Goal: Task Accomplishment & Management: Complete application form

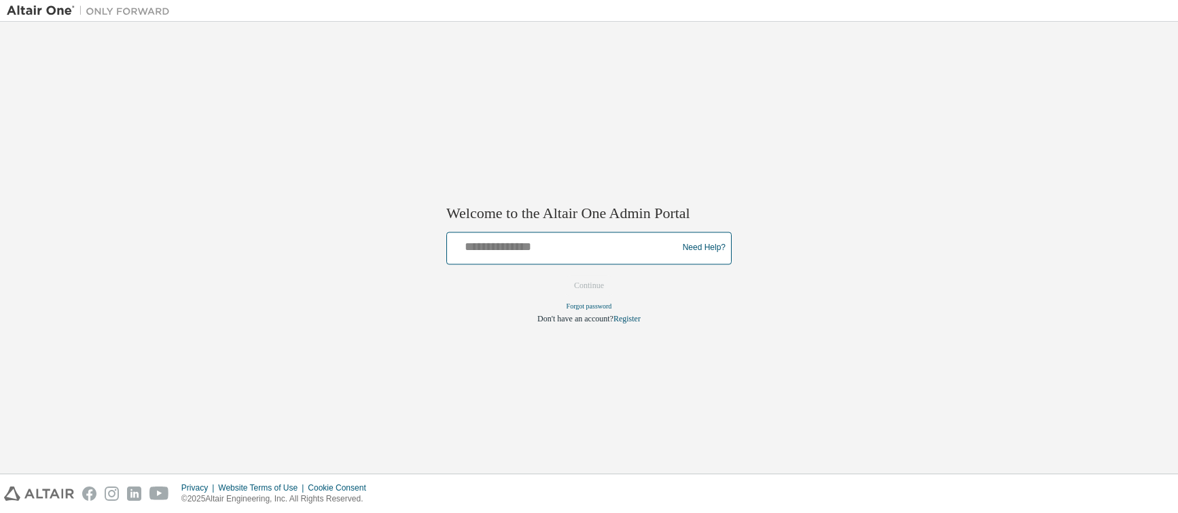
click at [601, 252] on input "text" at bounding box center [565, 245] width 224 height 20
type input "**********"
click at [580, 285] on button "Continue" at bounding box center [589, 285] width 58 height 20
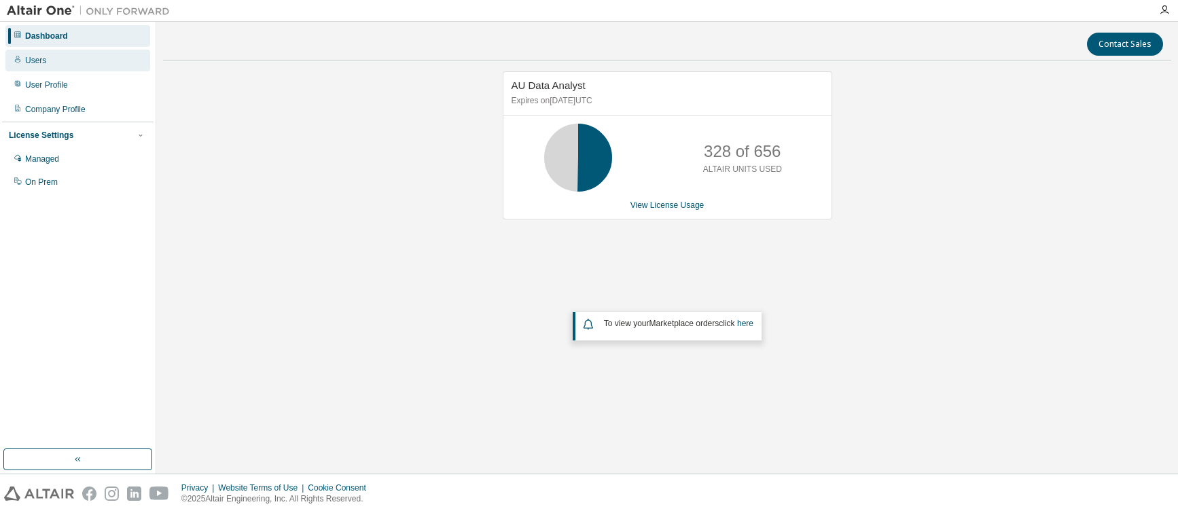
click at [46, 65] on div "Users" at bounding box center [35, 60] width 21 height 11
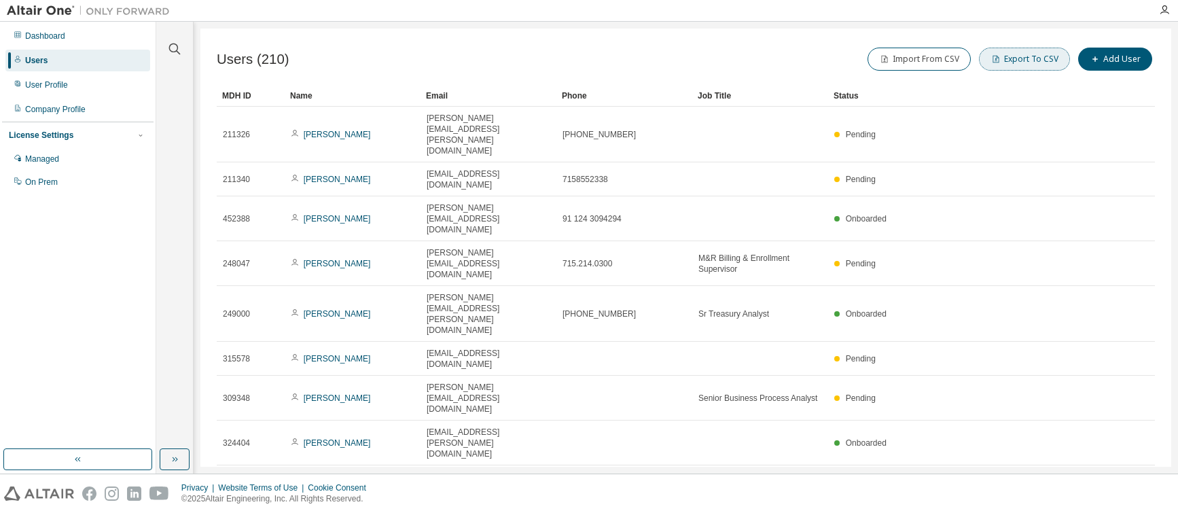
click at [1012, 59] on button "Export To CSV" at bounding box center [1024, 59] width 91 height 23
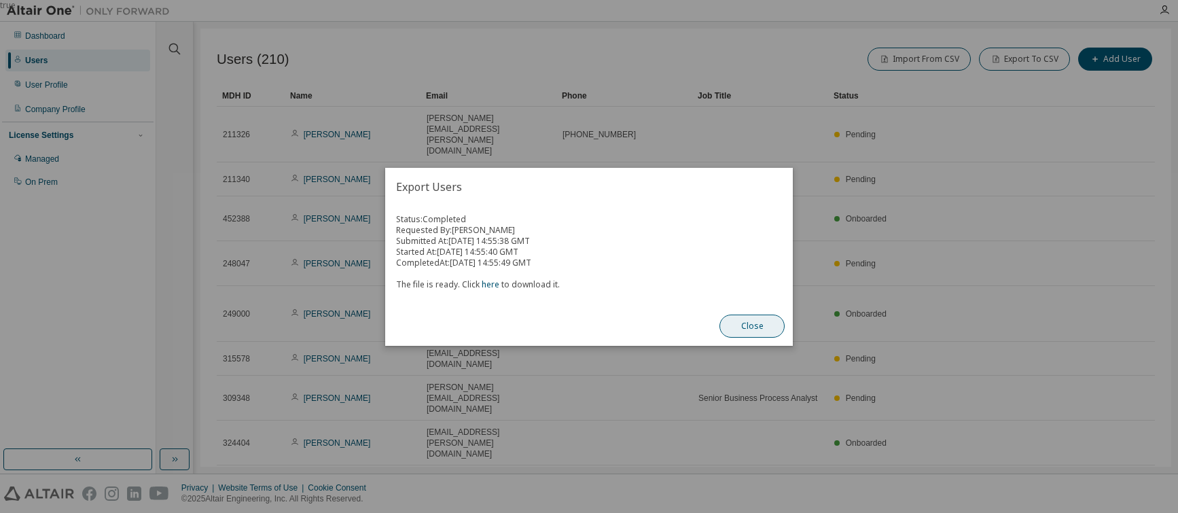
click at [752, 321] on button "Close" at bounding box center [752, 326] width 65 height 23
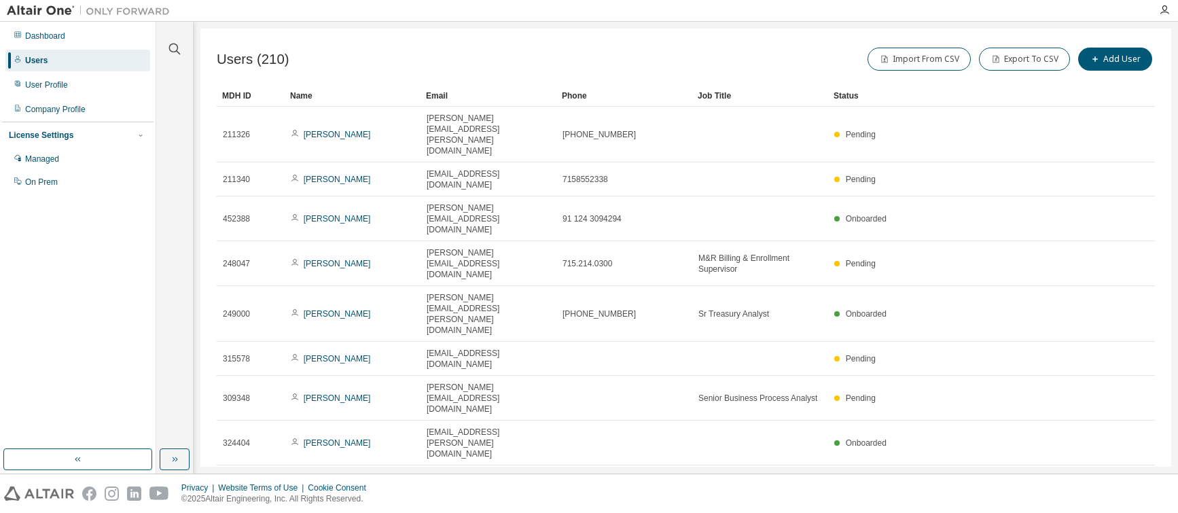
click at [631, 417] on div "Users (210) Import From CSV Export To CSV Add User Clear Load Save Save As Fiel…" at bounding box center [685, 248] width 971 height 438
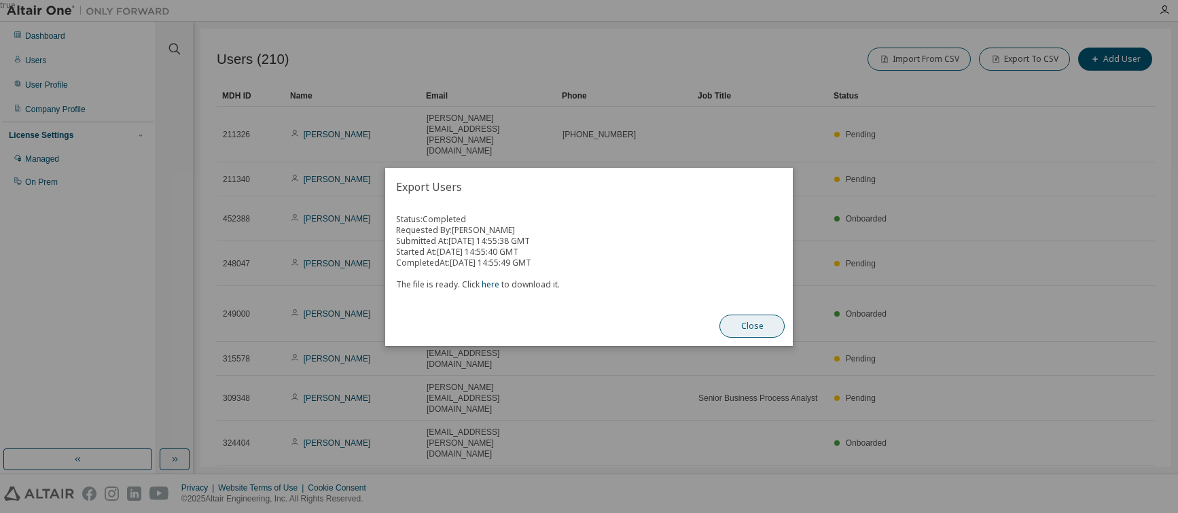
click at [752, 335] on button "Close" at bounding box center [752, 326] width 65 height 23
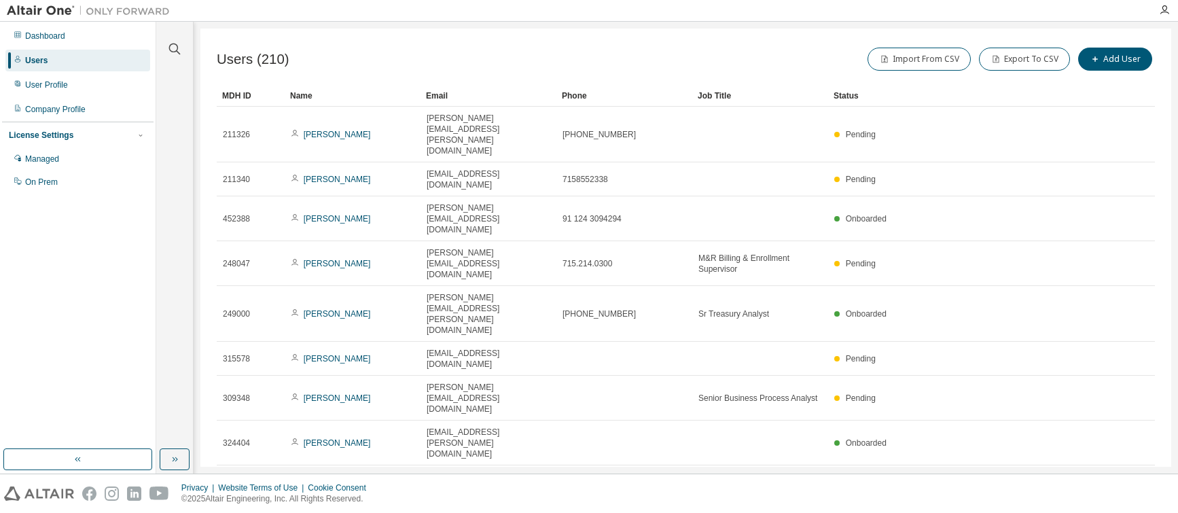
click at [748, 59] on div "Import From CSV Export To CSV Add User" at bounding box center [921, 59] width 470 height 29
click at [684, 55] on div "Users (210) Import From CSV Export To CSV Add User" at bounding box center [686, 59] width 938 height 29
drag, startPoint x: 944, startPoint y: 0, endPoint x: 791, endPoint y: 22, distance: 154.5
click at [791, 22] on div "Clear all Status Onboarded Pending Sent Delivered Bounced Under Review Revoked …" at bounding box center [667, 248] width 1022 height 452
click at [772, 54] on div "Import From CSV Export To CSV Add User" at bounding box center [921, 59] width 470 height 29
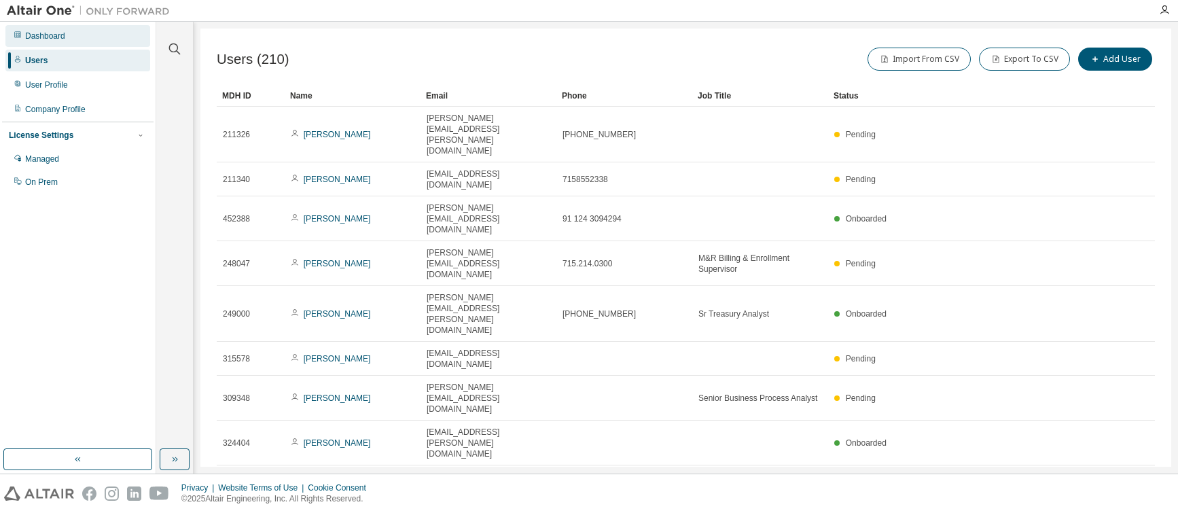
click at [56, 41] on div "Dashboard" at bounding box center [77, 36] width 145 height 22
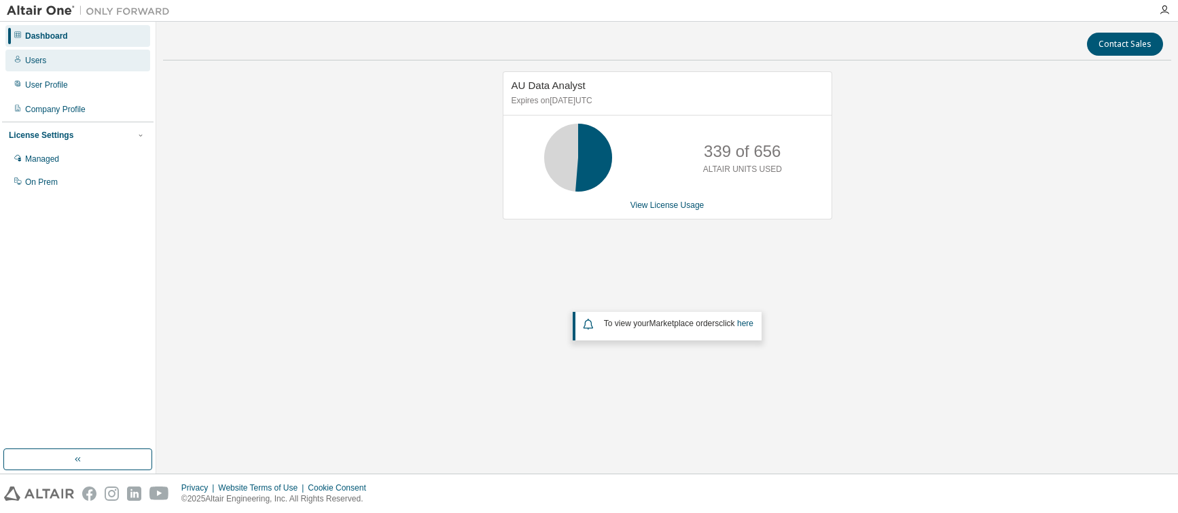
click at [32, 62] on div "Users" at bounding box center [35, 60] width 21 height 11
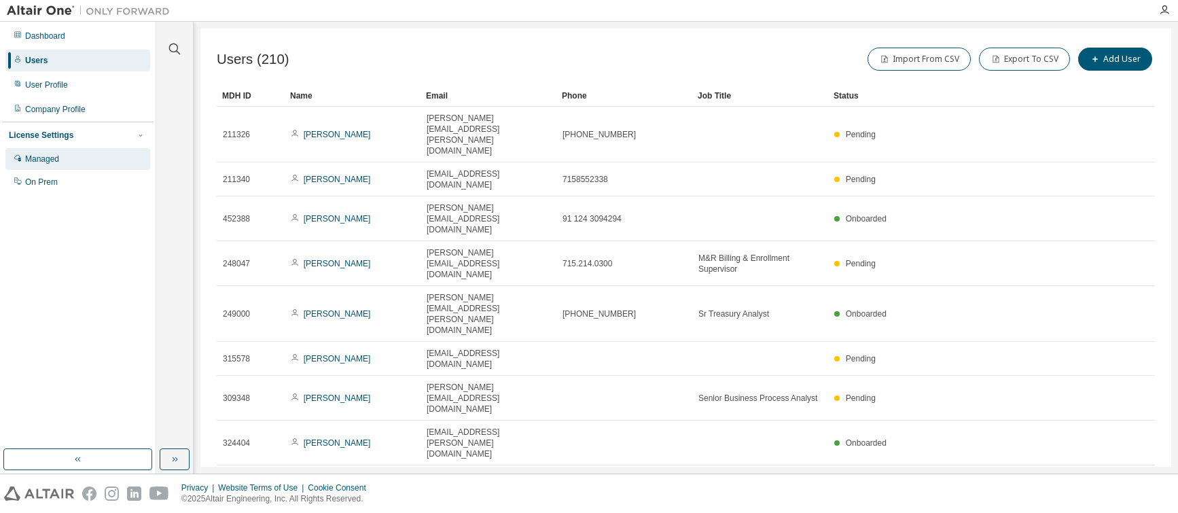
click at [52, 159] on div "Managed" at bounding box center [42, 159] width 34 height 11
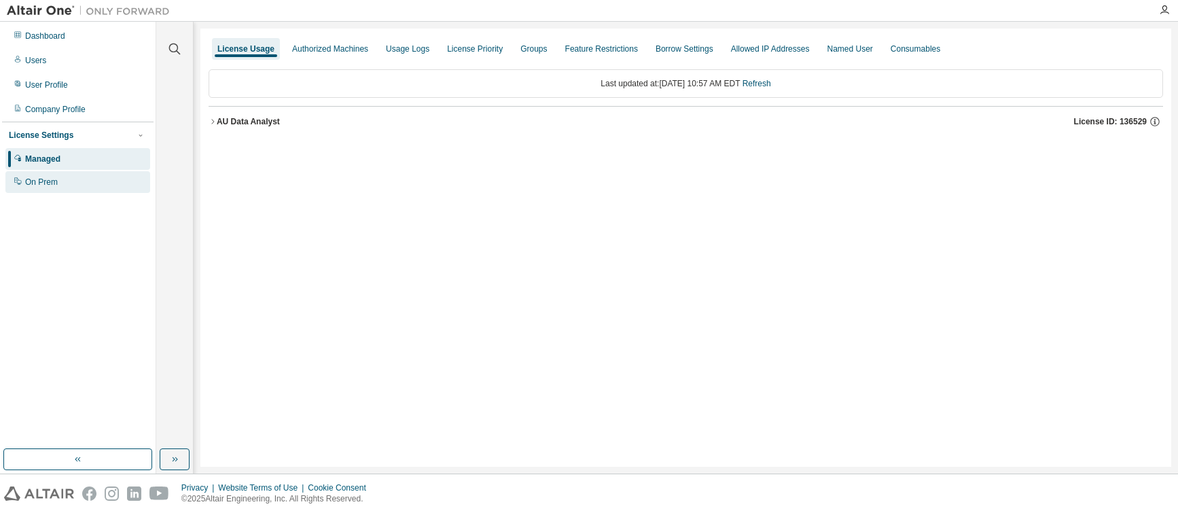
click at [52, 183] on div "On Prem" at bounding box center [41, 182] width 33 height 11
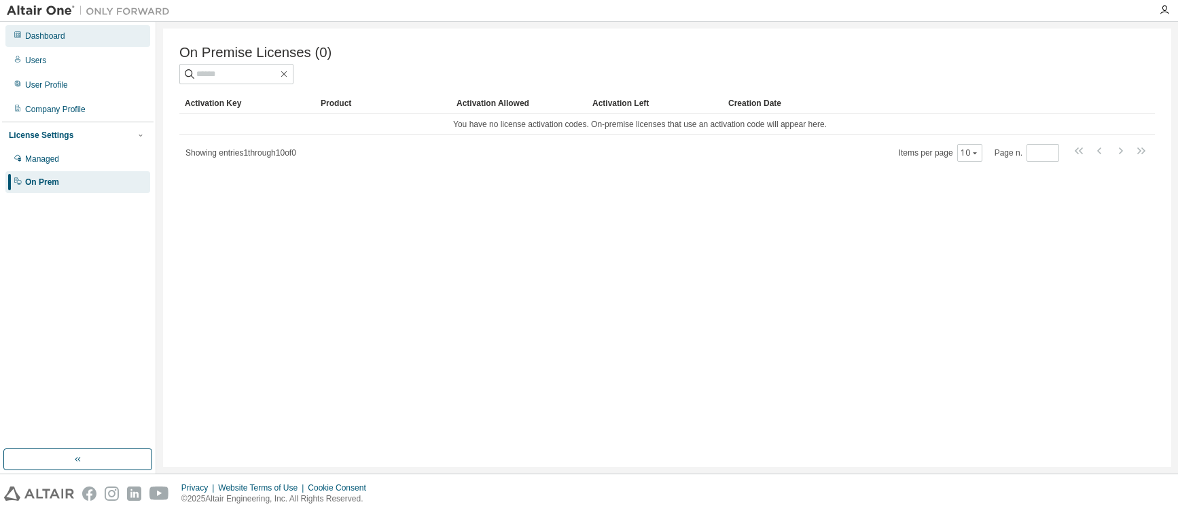
click at [60, 35] on div "Dashboard" at bounding box center [45, 36] width 40 height 11
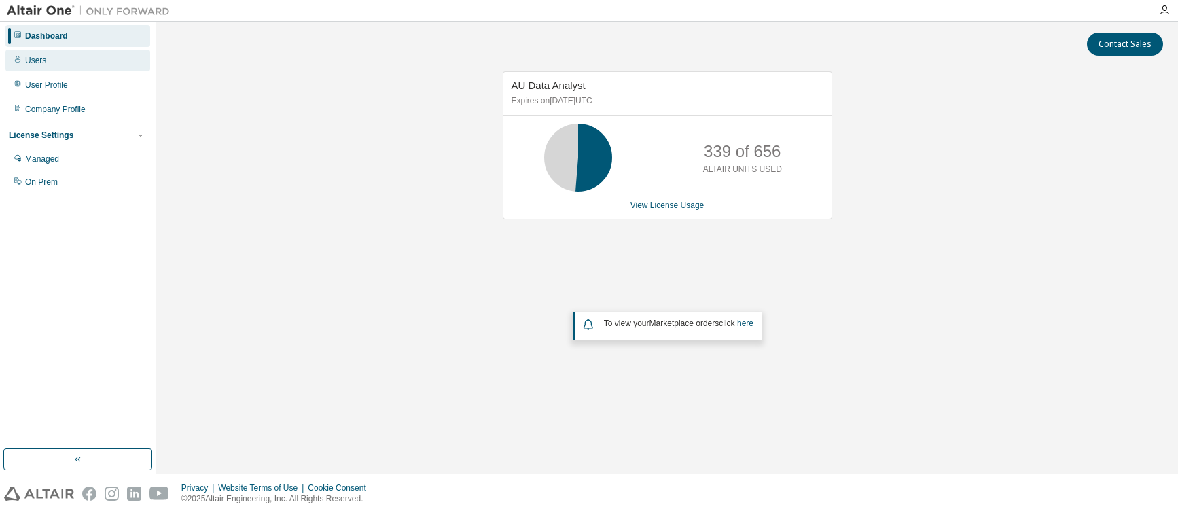
click at [50, 54] on div "Users" at bounding box center [77, 61] width 145 height 22
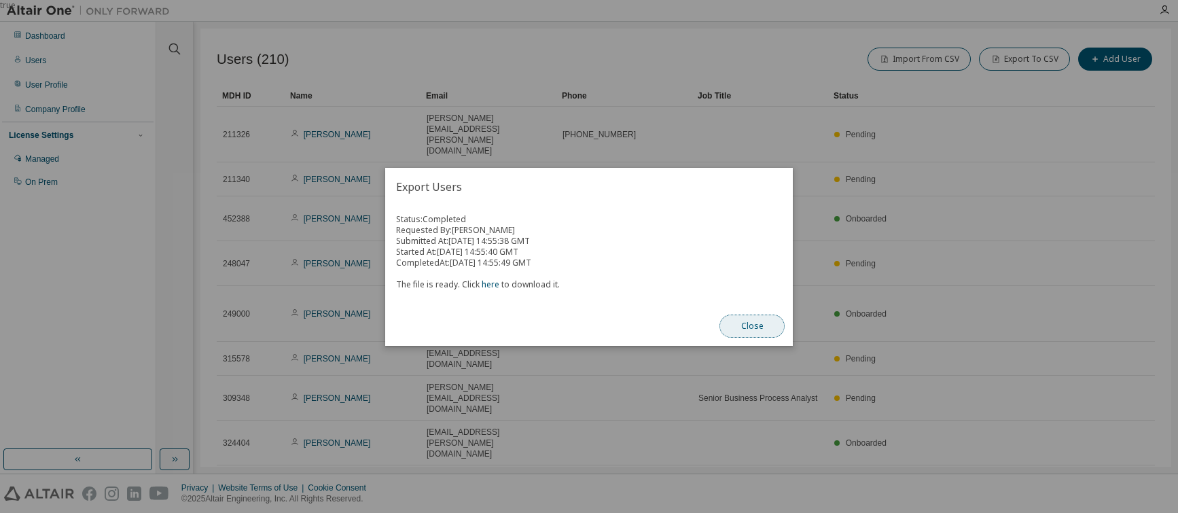
click at [750, 323] on button "Close" at bounding box center [752, 326] width 65 height 23
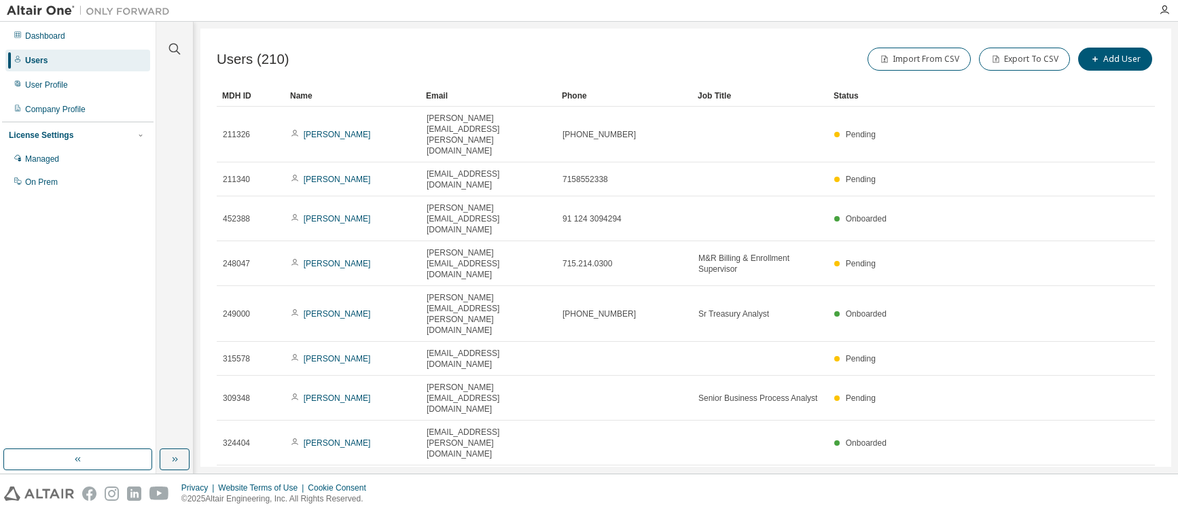
drag, startPoint x: 727, startPoint y: 49, endPoint x: 707, endPoint y: 67, distance: 26.9
click at [726, 49] on div "Import From CSV Export To CSV Add User" at bounding box center [921, 59] width 470 height 29
click at [1024, 64] on button "Export To CSV" at bounding box center [1024, 59] width 91 height 23
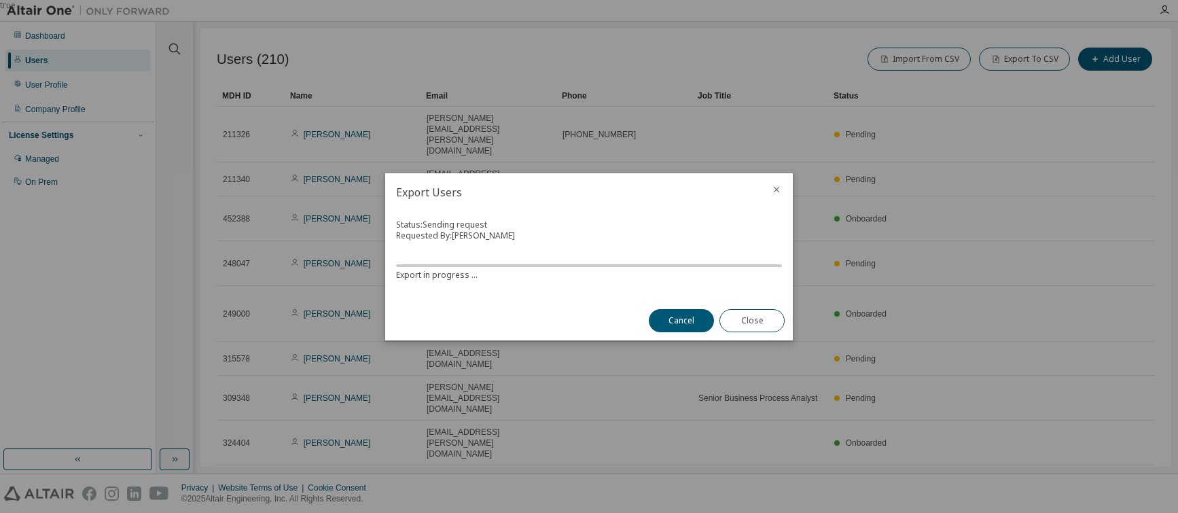
click at [520, 257] on div "Export in progress ..." at bounding box center [589, 268] width 386 height 24
click at [509, 268] on div "Export in progress ..." at bounding box center [589, 272] width 386 height 16
click at [442, 276] on div "Export in progress ..." at bounding box center [589, 275] width 386 height 11
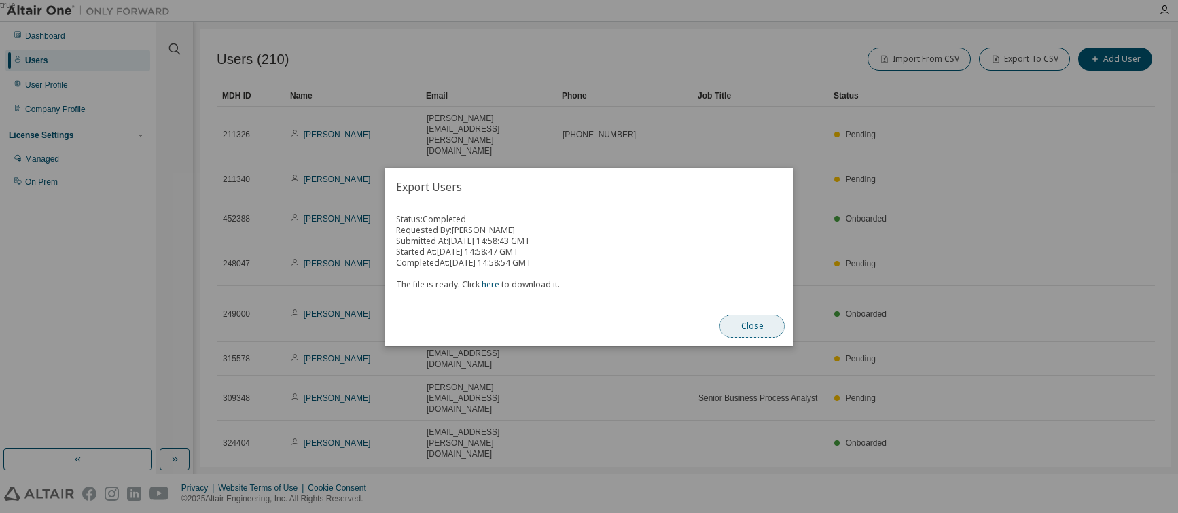
click at [743, 330] on button "Close" at bounding box center [752, 326] width 65 height 23
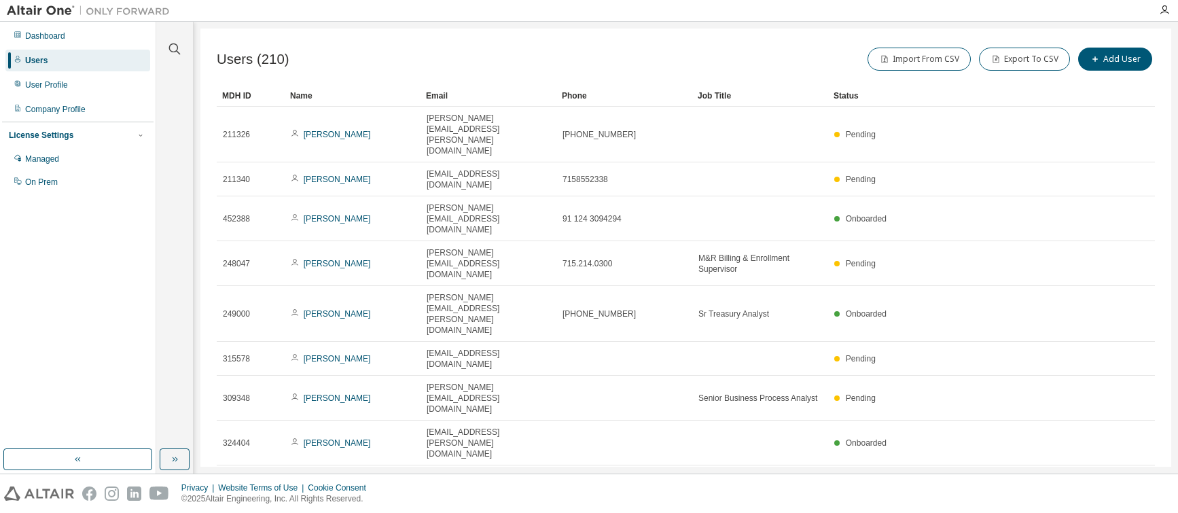
click at [605, 424] on div "Users (210) Import From CSV Export To CSV Add User Clear Load Save Save As Fiel…" at bounding box center [685, 248] width 971 height 438
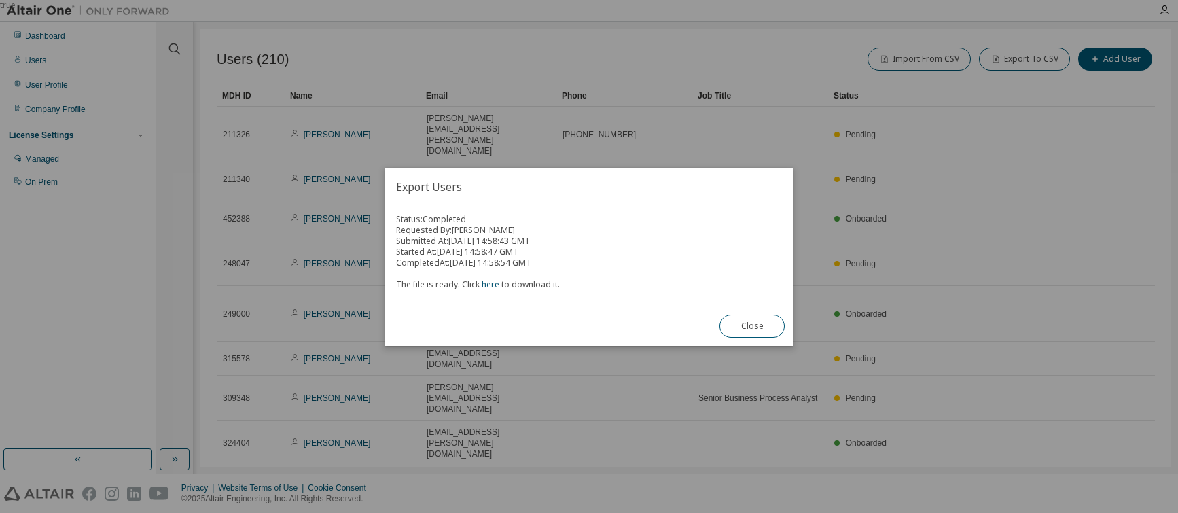
click at [444, 275] on div "The file is ready. Click here to download it." at bounding box center [589, 279] width 386 height 22
click at [758, 326] on button "Close" at bounding box center [752, 326] width 65 height 23
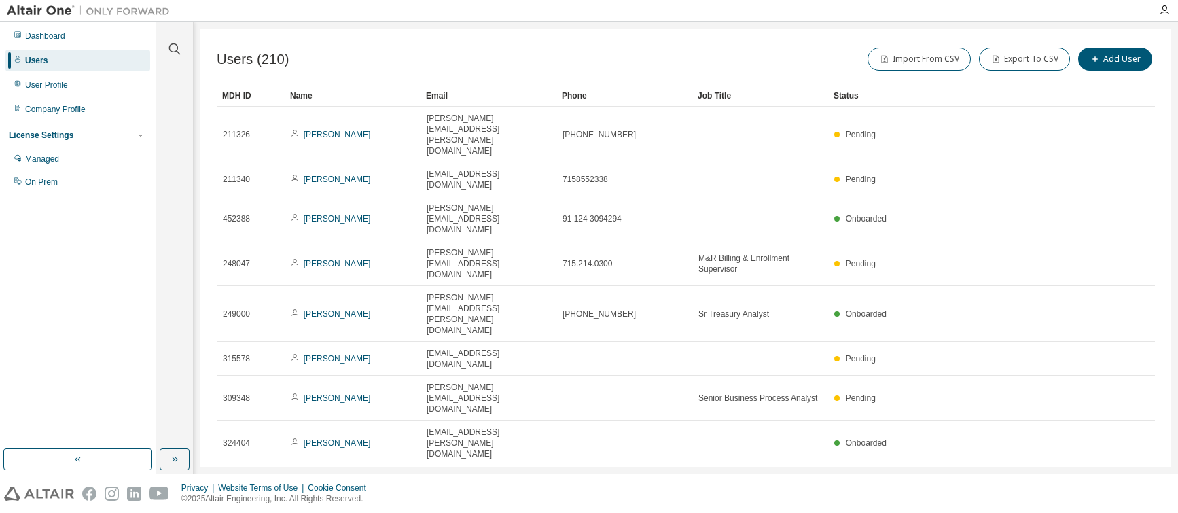
click at [762, 69] on div "Import From CSV Export To CSV Add User" at bounding box center [921, 59] width 470 height 29
click at [745, 43] on div "Users (210) Import From CSV Export To CSV Add User Clear Load Save Save As Fiel…" at bounding box center [685, 248] width 971 height 438
drag, startPoint x: 425, startPoint y: 421, endPoint x: 406, endPoint y: 427, distance: 19.3
click at [425, 421] on div "Users (210) Import From CSV Export To CSV Add User Clear Load Save Save As Fiel…" at bounding box center [685, 248] width 971 height 438
click at [433, 451] on div "Users (210) Import From CSV Export To CSV Add User Clear Load Save Save As Fiel…" at bounding box center [685, 248] width 971 height 438
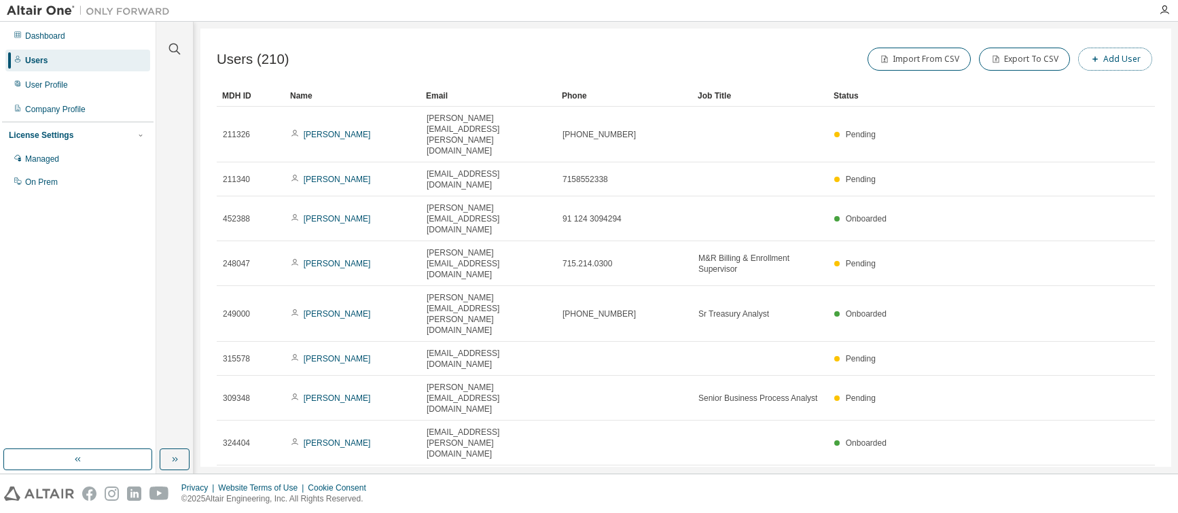
click at [1104, 63] on button "Add User" at bounding box center [1115, 59] width 74 height 23
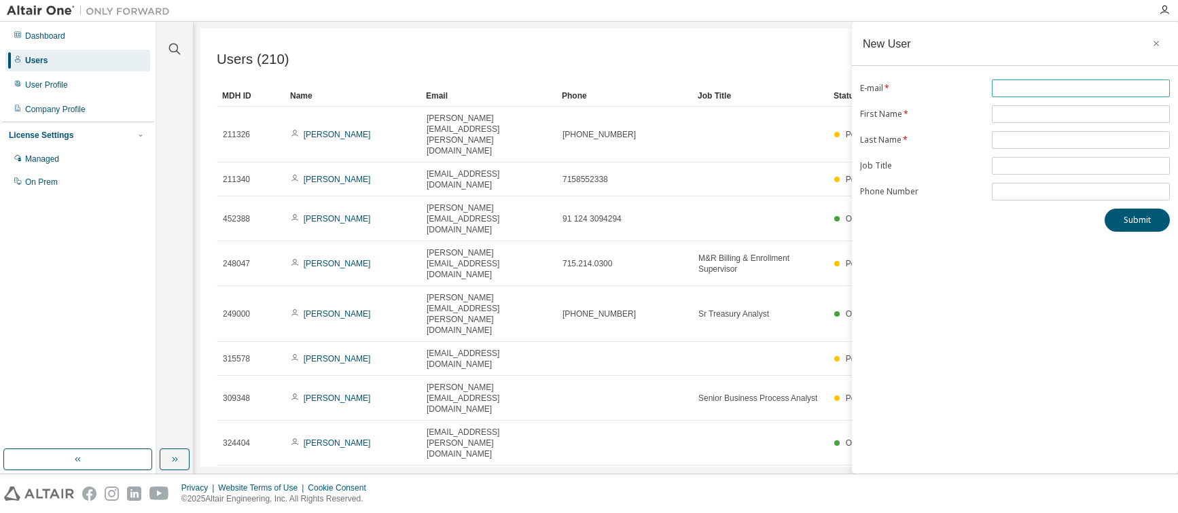
click at [1012, 83] on input "text" at bounding box center [1080, 88] width 171 height 11
paste input "**********"
type input "**********"
click at [1020, 115] on input "text" at bounding box center [1080, 114] width 171 height 11
paste input "******"
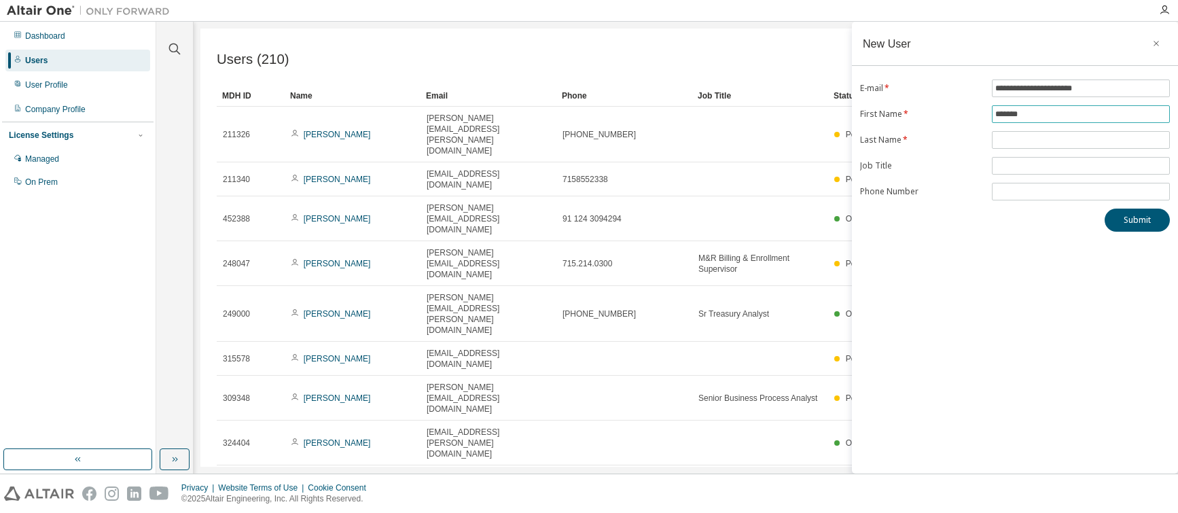
type input "******"
click at [1025, 139] on input "text" at bounding box center [1080, 140] width 171 height 11
paste input "******"
type input "******"
click at [989, 306] on div "**********" at bounding box center [1015, 248] width 326 height 452
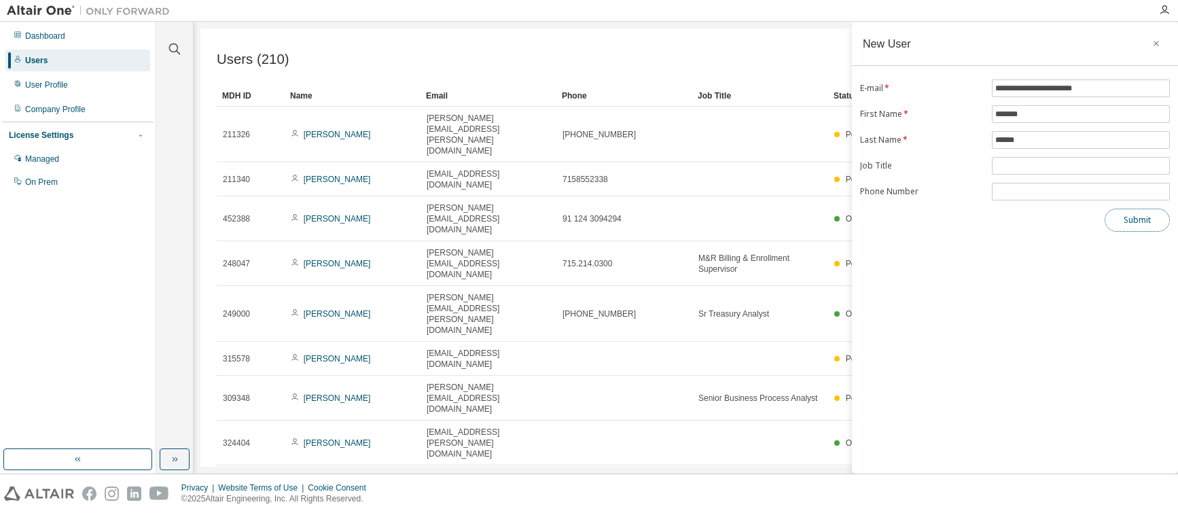
click at [1132, 221] on button "Submit" at bounding box center [1137, 220] width 65 height 23
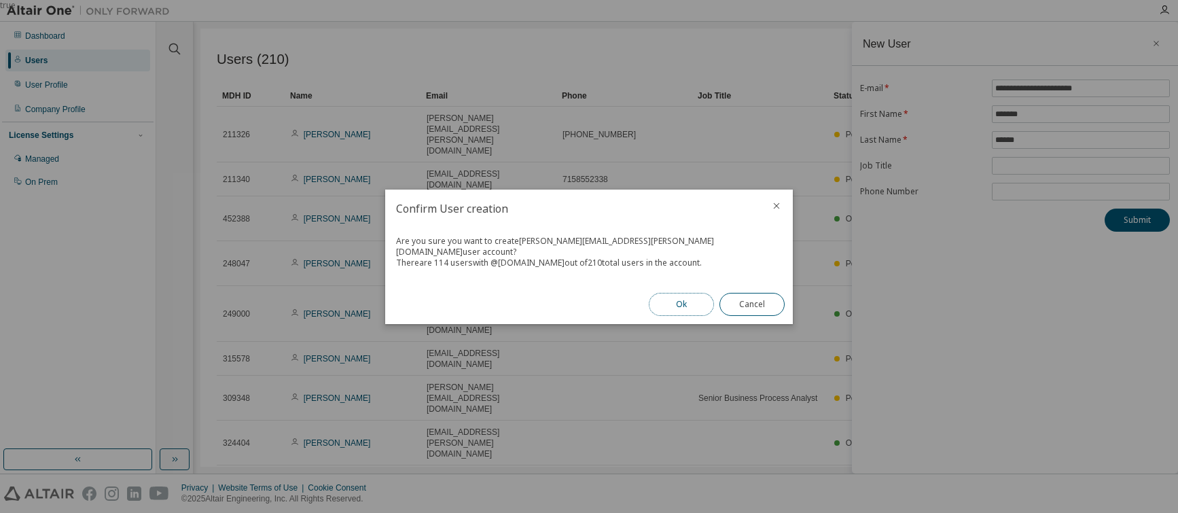
click at [675, 301] on button "Ok" at bounding box center [681, 304] width 65 height 23
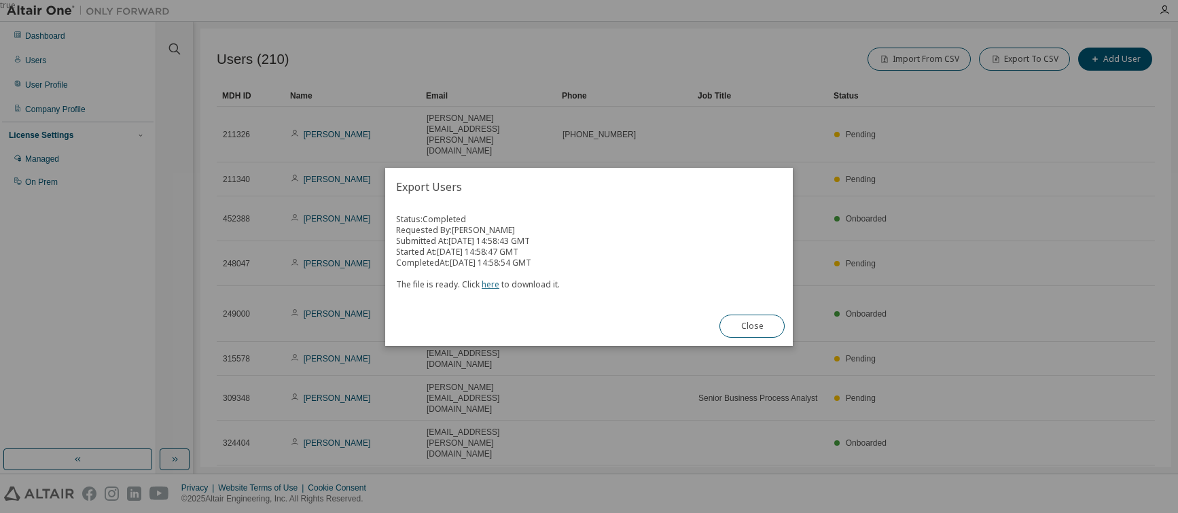
click at [494, 286] on link "here" at bounding box center [491, 285] width 18 height 12
click at [760, 330] on button "Close" at bounding box center [752, 326] width 65 height 23
